Goal: Download file/media

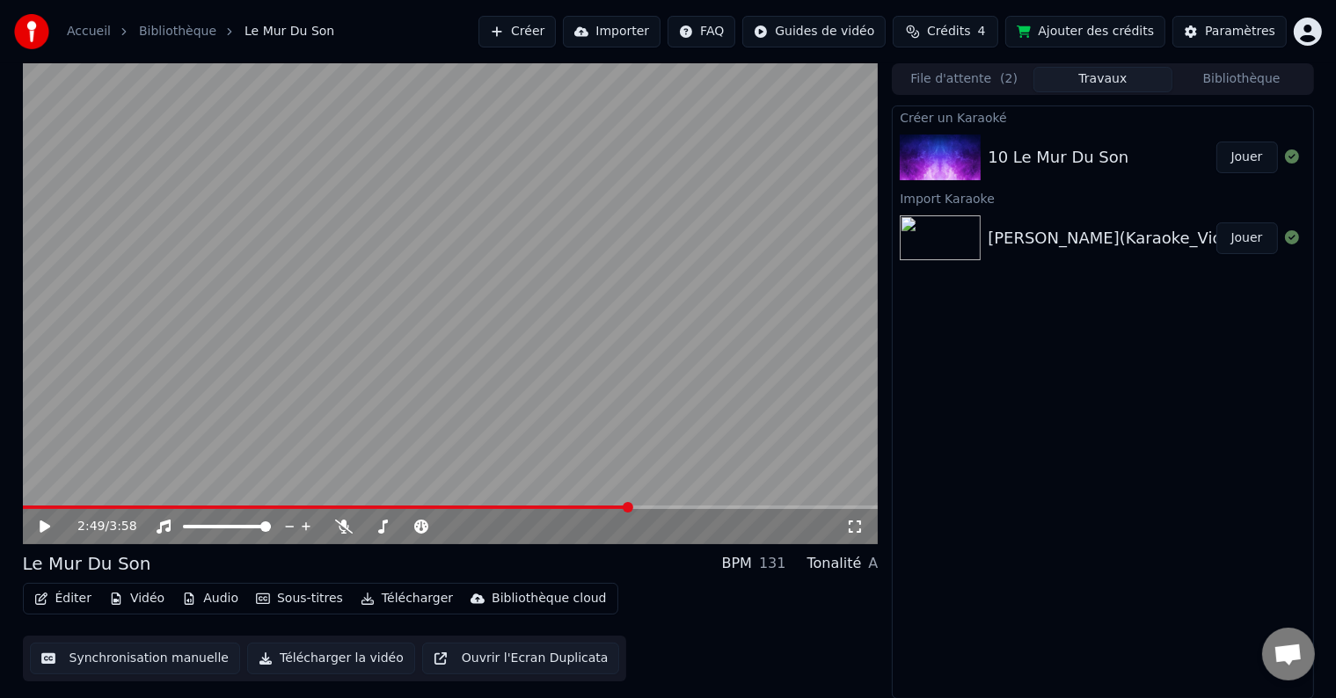
click at [1219, 82] on button "Bibliothèque" at bounding box center [1241, 79] width 139 height 25
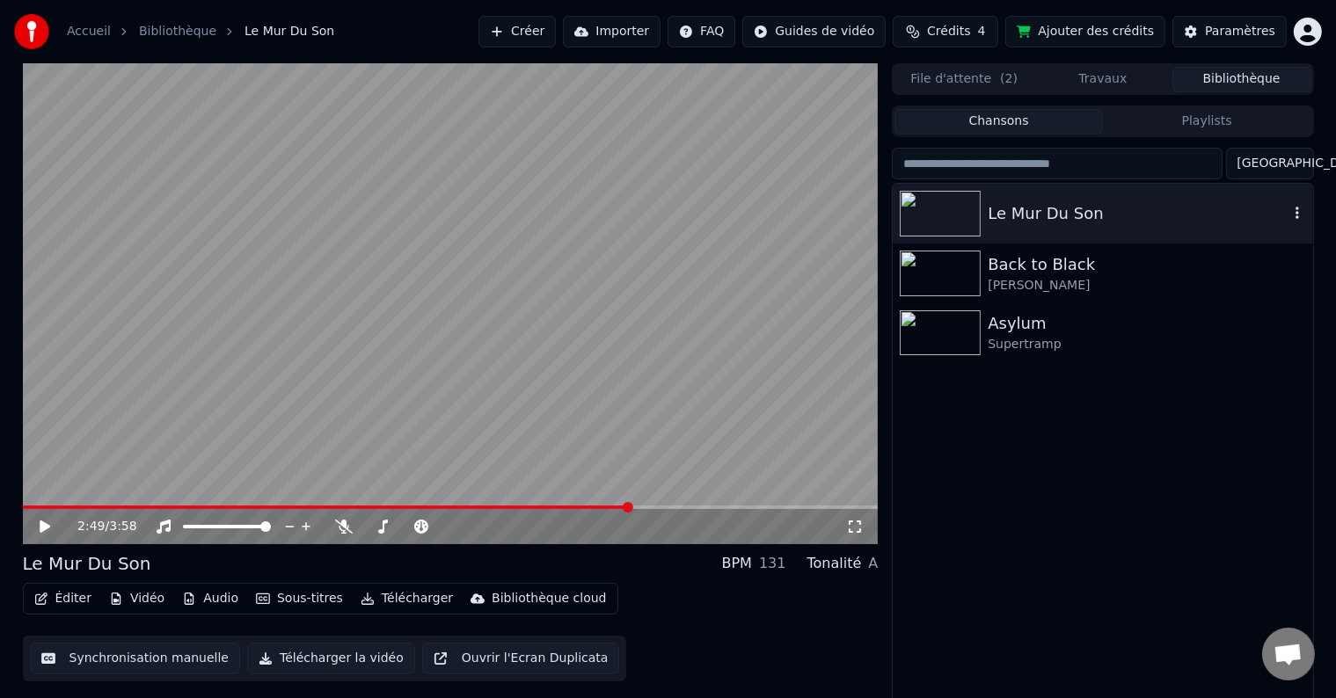
click at [1294, 205] on button "button" at bounding box center [1297, 213] width 18 height 21
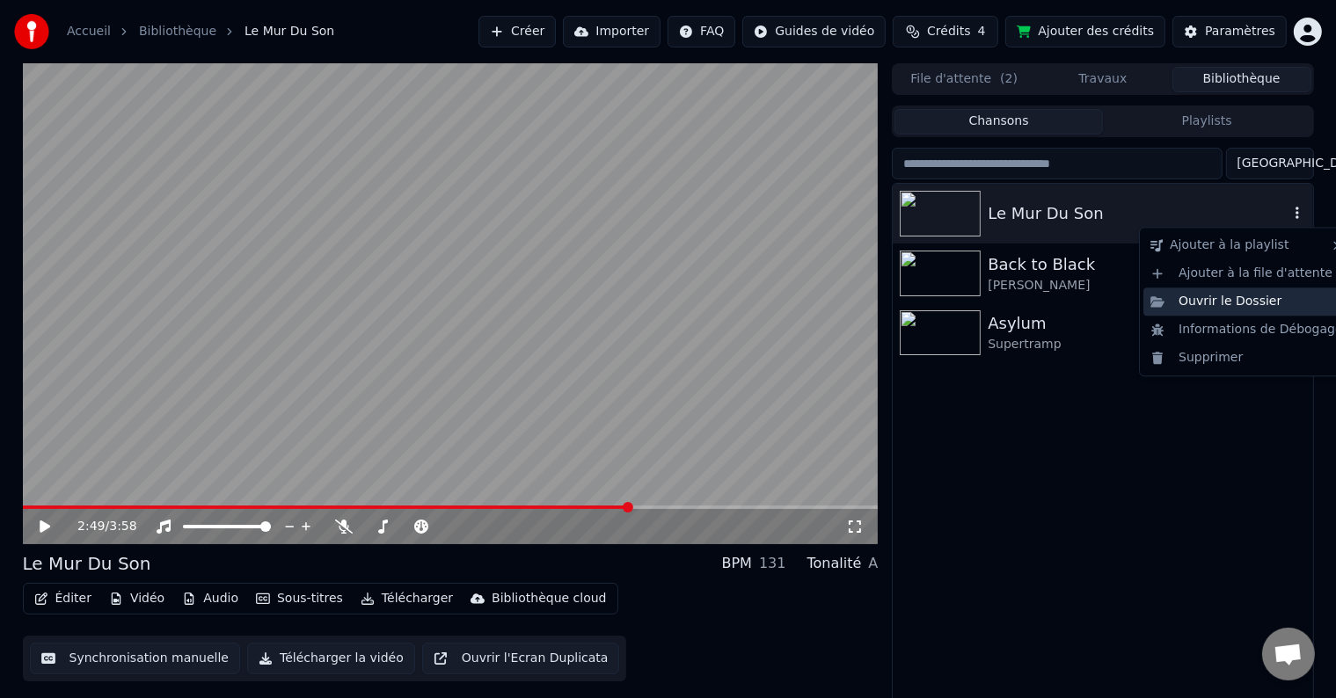
click at [1249, 306] on div "Ouvrir le Dossier" at bounding box center [1246, 302] width 207 height 28
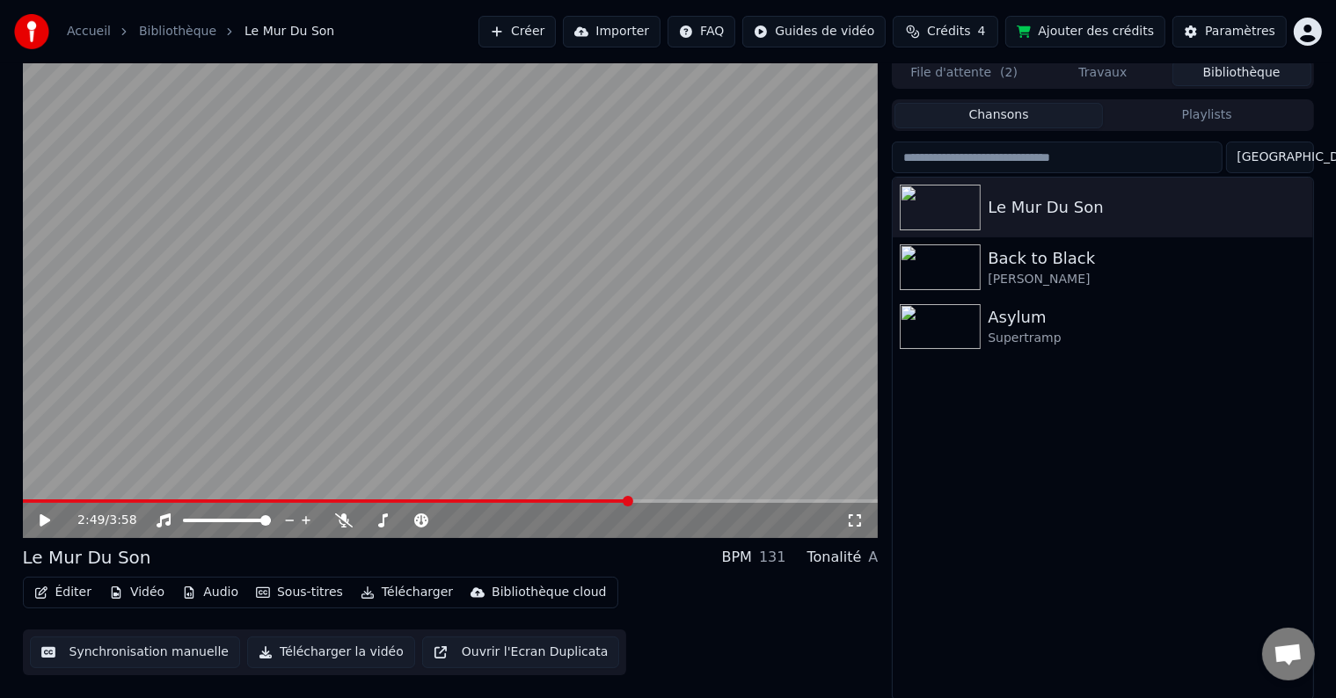
scroll to position [8, 0]
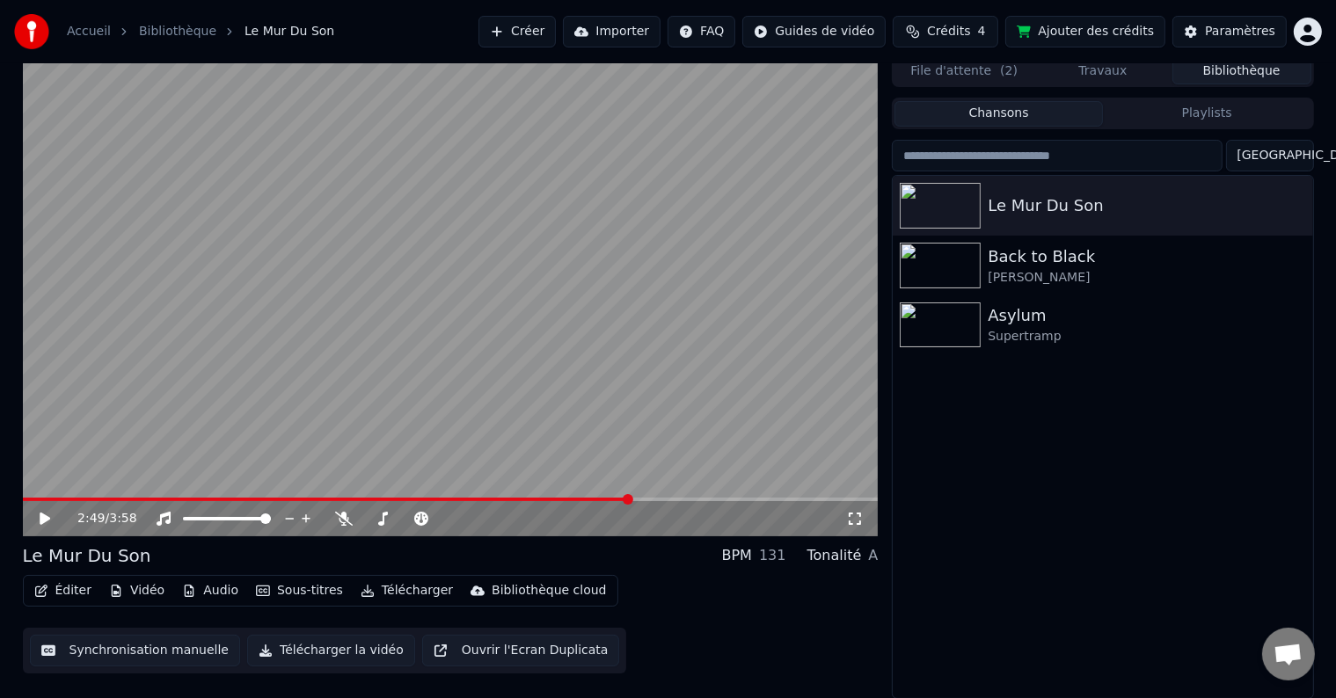
click at [288, 648] on button "Télécharger la vidéo" at bounding box center [331, 651] width 168 height 32
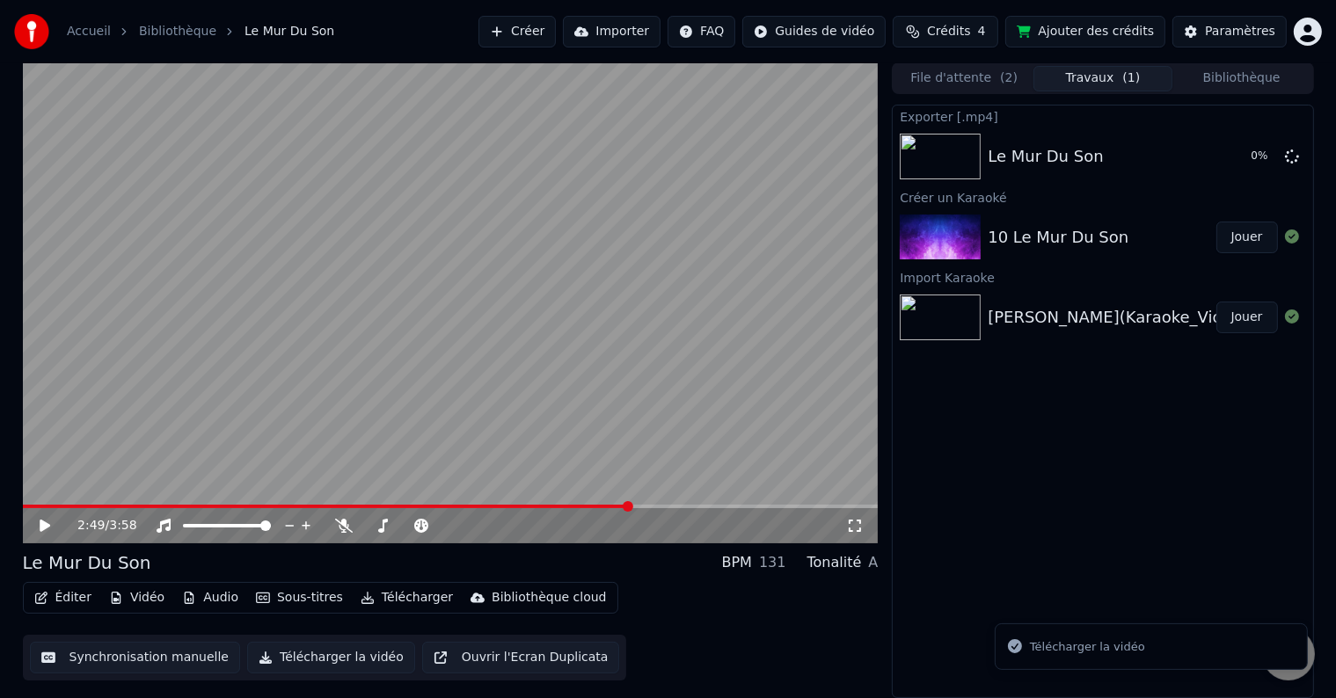
scroll to position [0, 0]
click at [1179, 561] on div "Exporter [.mp4] Le Mur Du Son [DEMOGRAPHIC_DATA] % Créer un Karaoké 10 Le Mur D…" at bounding box center [1102, 402] width 421 height 593
click at [1041, 156] on div "Le Mur Du Son" at bounding box center [1044, 157] width 115 height 25
click at [1291, 157] on icon at bounding box center [1292, 156] width 14 height 14
click at [1155, 460] on div "Exporter [.mp4] Le Mur Du Son Créer un Karaoké 10 Le Mur Du Son Jouer Import Ka…" at bounding box center [1102, 402] width 421 height 593
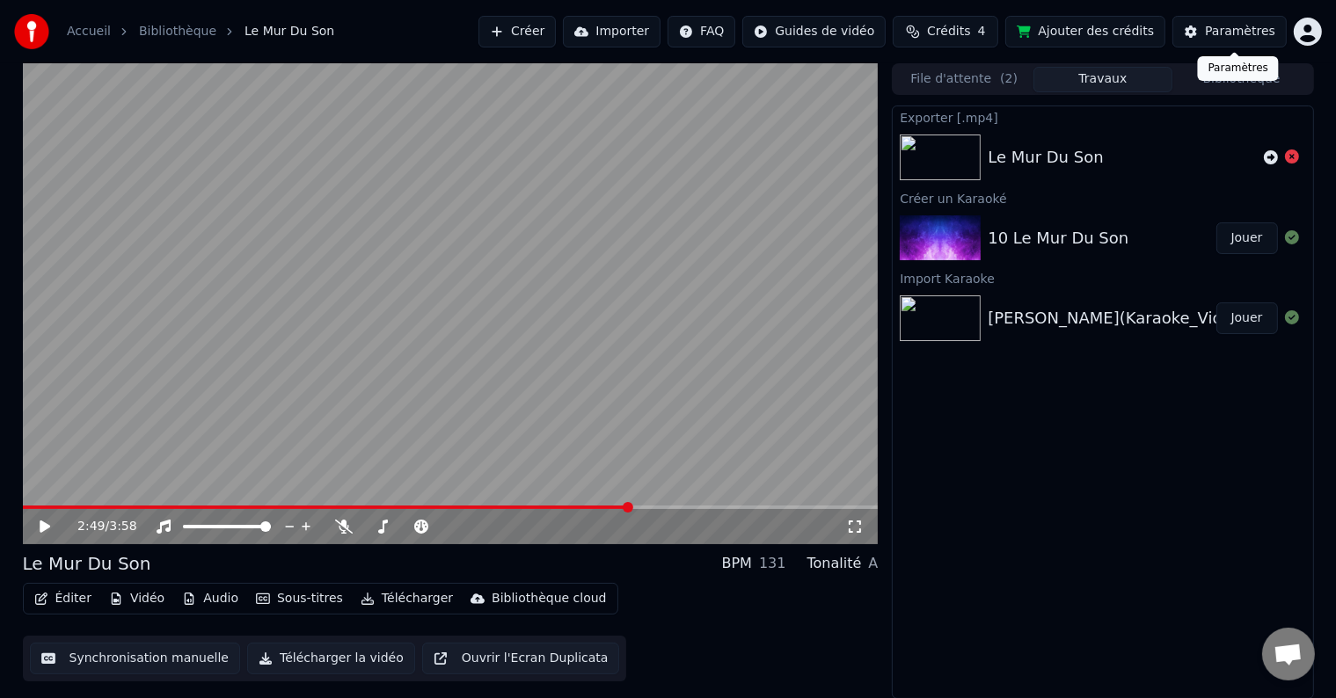
click at [1220, 32] on div "Paramètres" at bounding box center [1240, 32] width 70 height 18
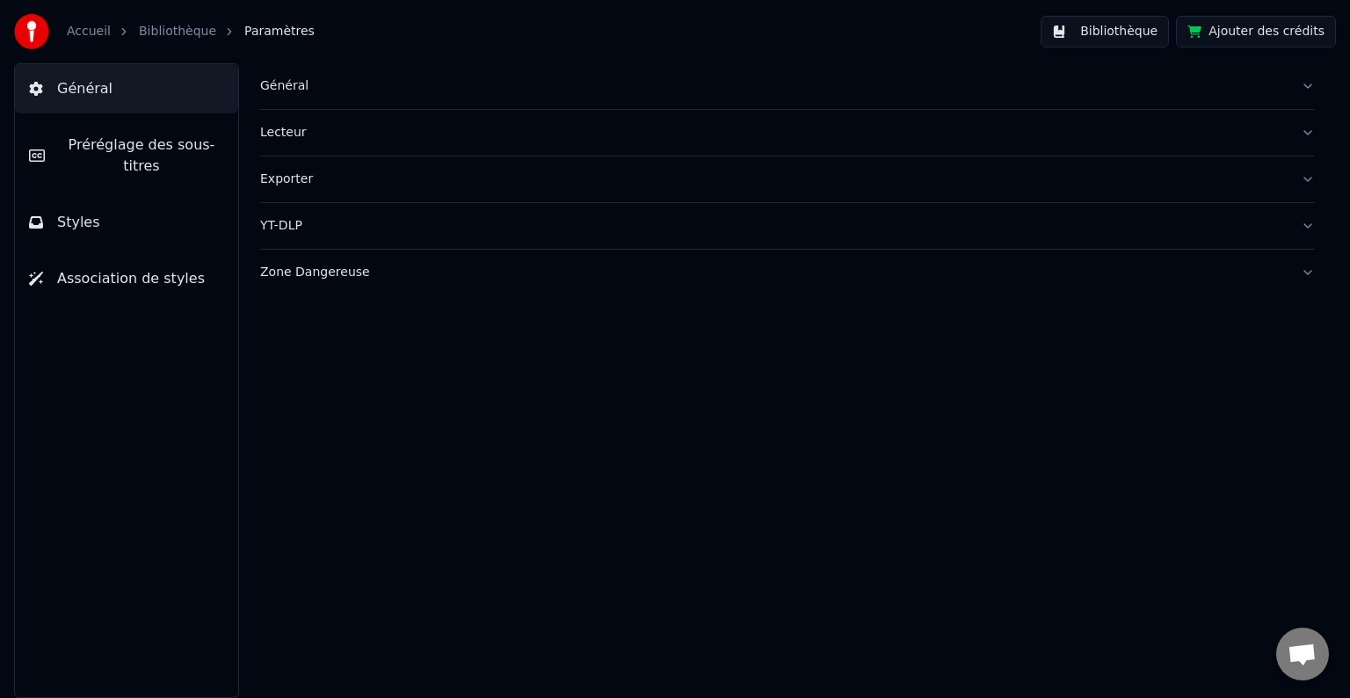
click at [298, 176] on div "Exporter" at bounding box center [773, 180] width 1027 height 18
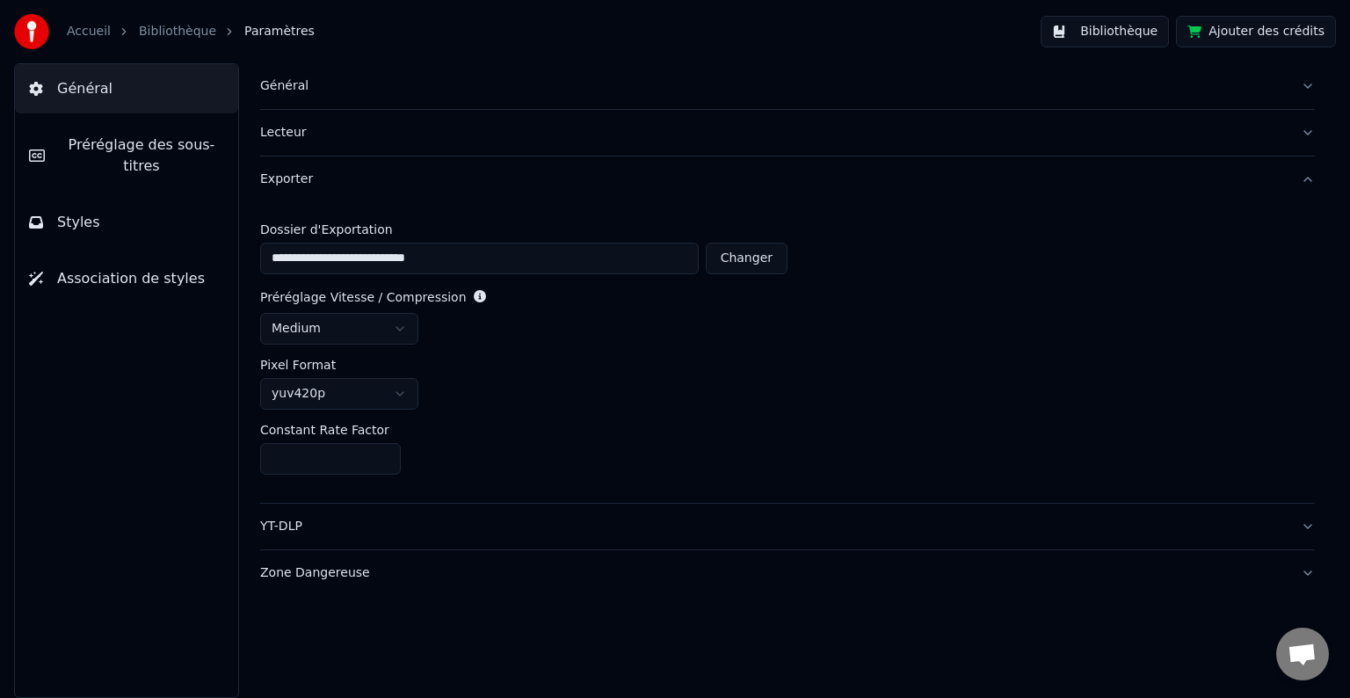
click at [283, 177] on div "Exporter" at bounding box center [773, 180] width 1027 height 18
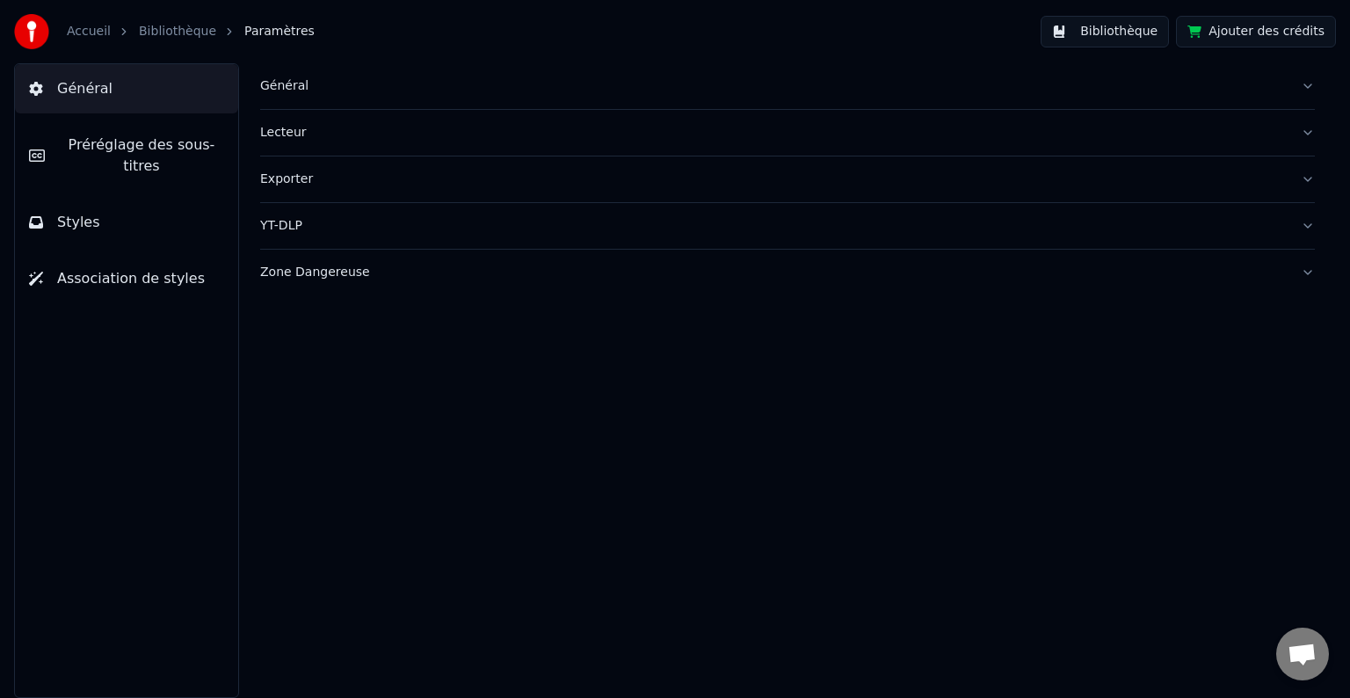
click at [283, 177] on div "Exporter" at bounding box center [773, 180] width 1027 height 18
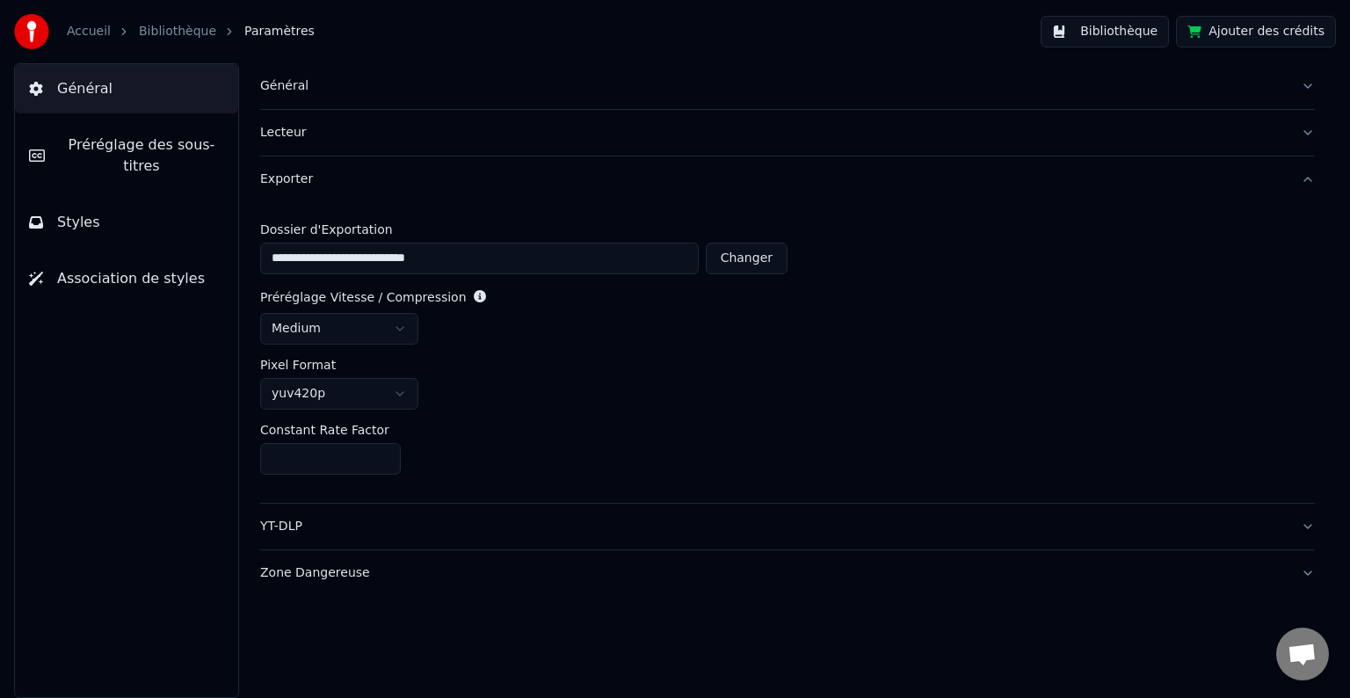
click at [284, 134] on div "Lecteur" at bounding box center [773, 133] width 1027 height 18
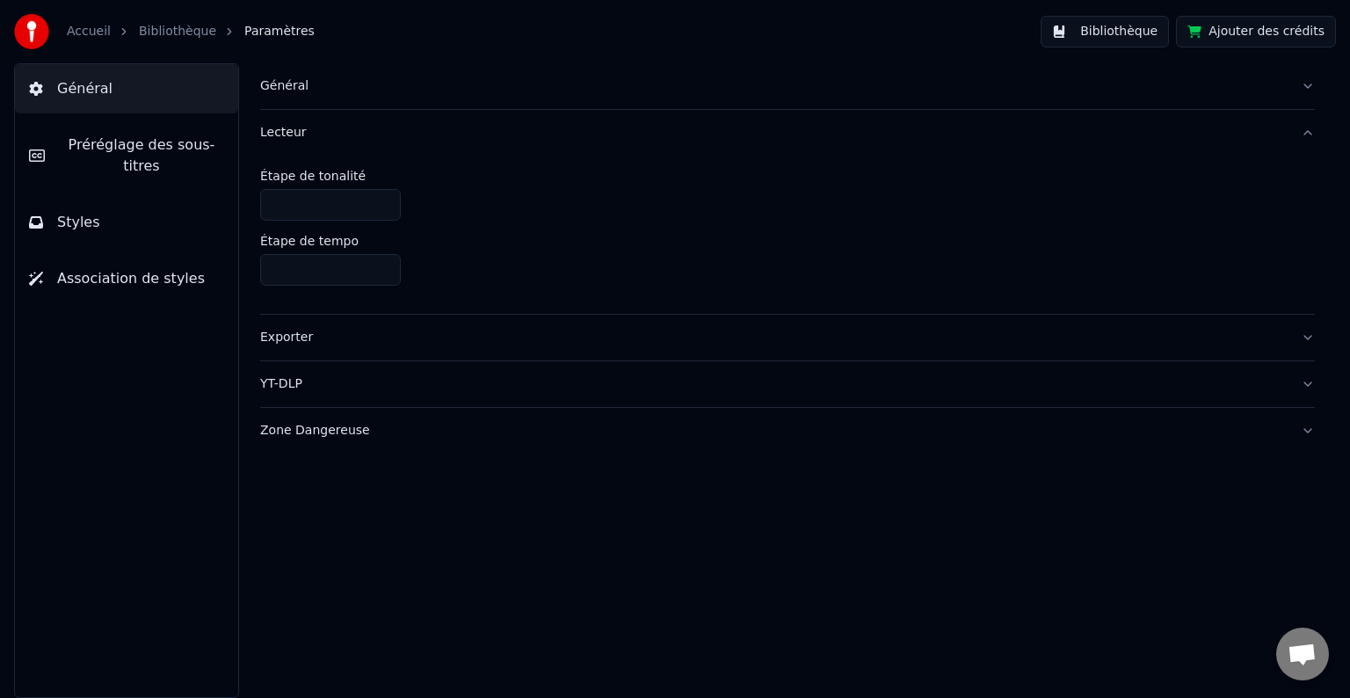
click at [284, 134] on div "Lecteur" at bounding box center [773, 133] width 1027 height 18
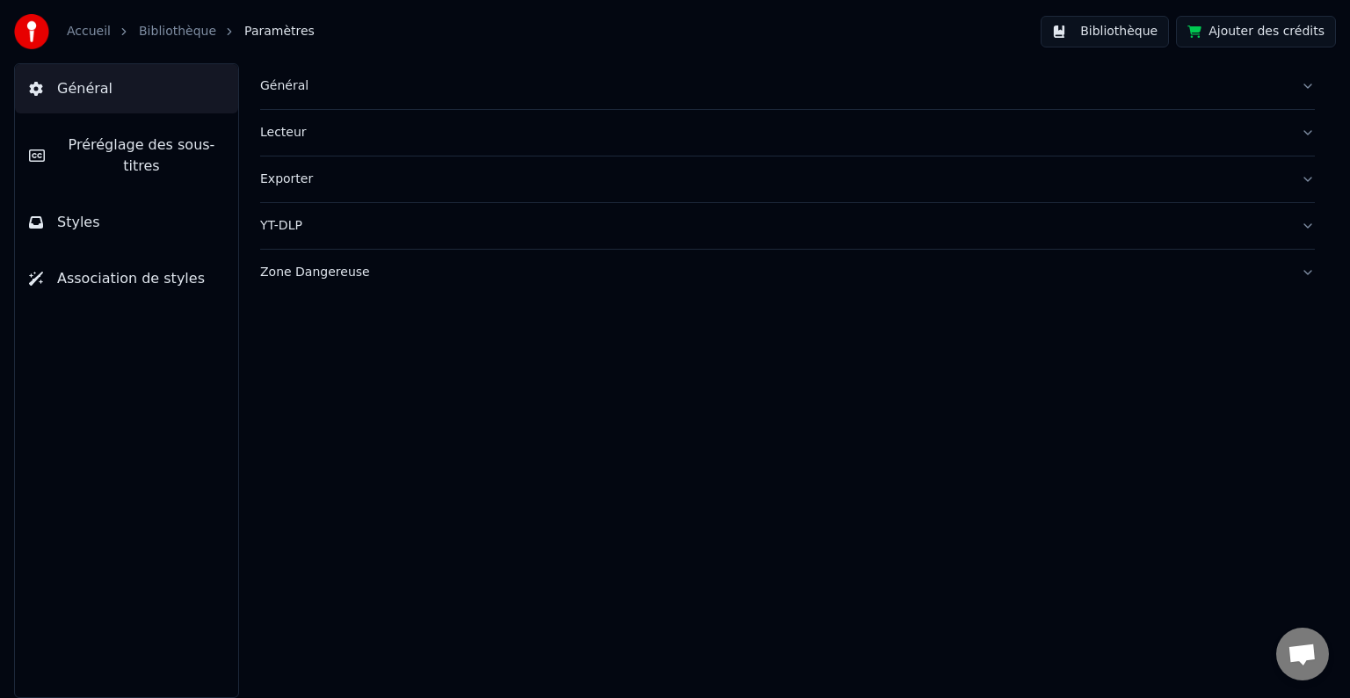
click at [284, 134] on div "Lecteur" at bounding box center [773, 133] width 1027 height 18
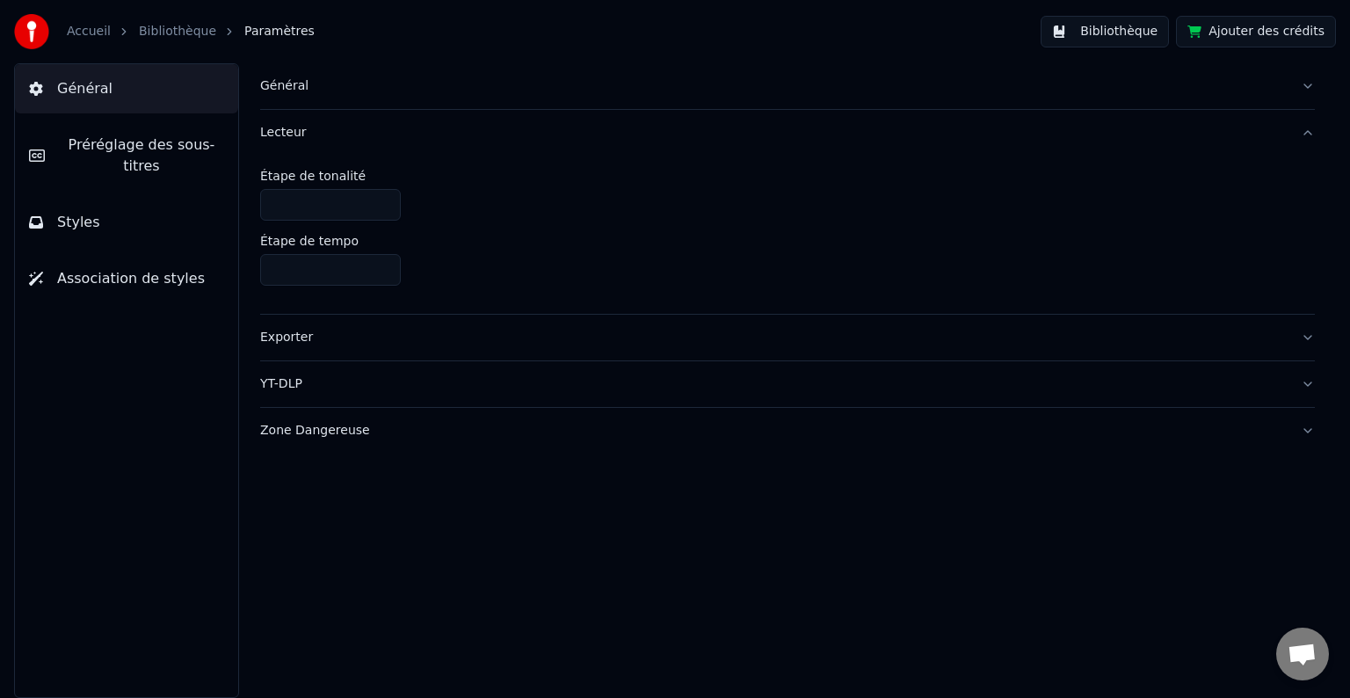
click at [281, 88] on div "Général" at bounding box center [773, 86] width 1027 height 18
